Goal: Find specific page/section: Find specific page/section

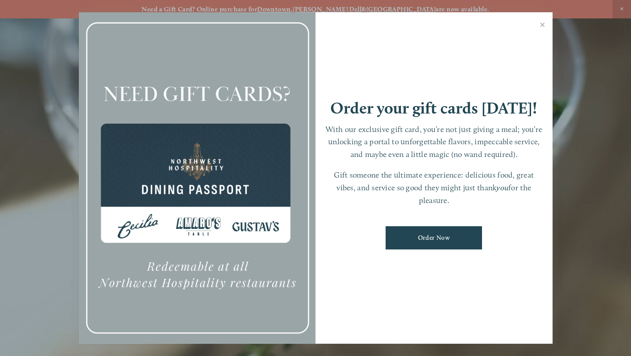
scroll to position [18, 0]
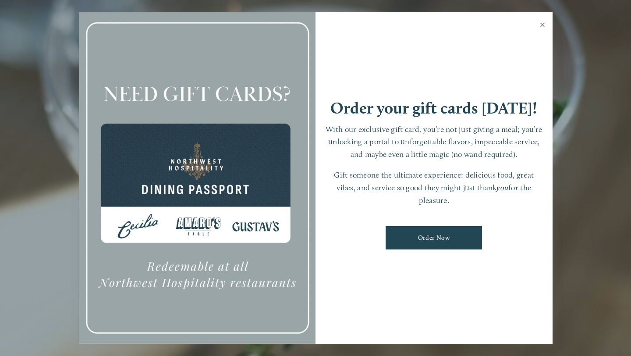
click at [542, 24] on link "Close" at bounding box center [542, 26] width 17 height 25
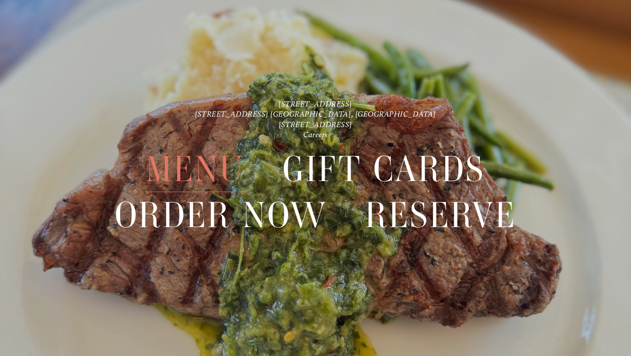
click at [192, 167] on span "Menu" at bounding box center [195, 169] width 99 height 46
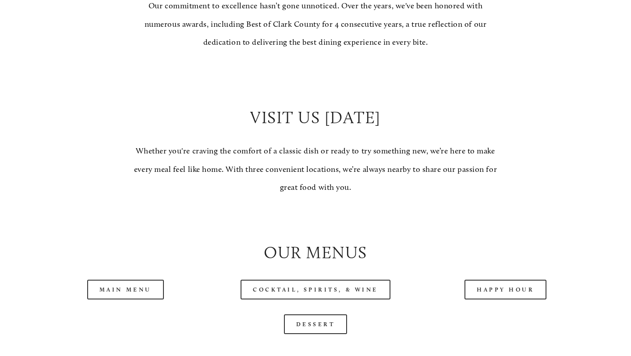
scroll to position [694, 0]
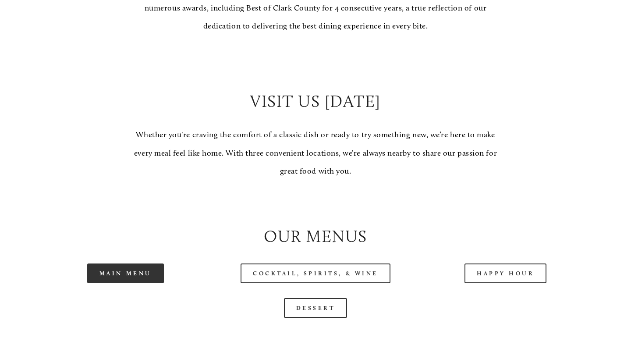
click at [136, 272] on link "Main Menu" at bounding box center [125, 273] width 77 height 20
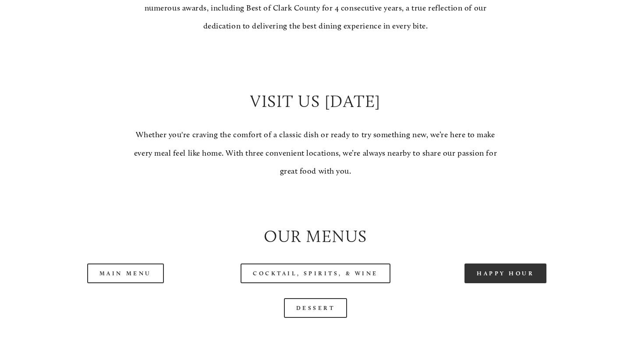
click at [510, 271] on link "Happy Hour" at bounding box center [506, 273] width 82 height 20
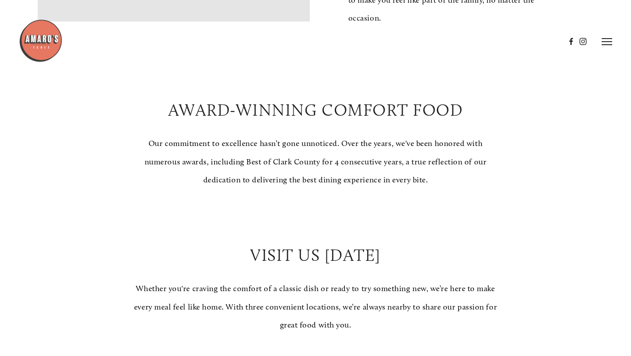
scroll to position [499, 0]
